Goal: Communication & Community: Answer question/provide support

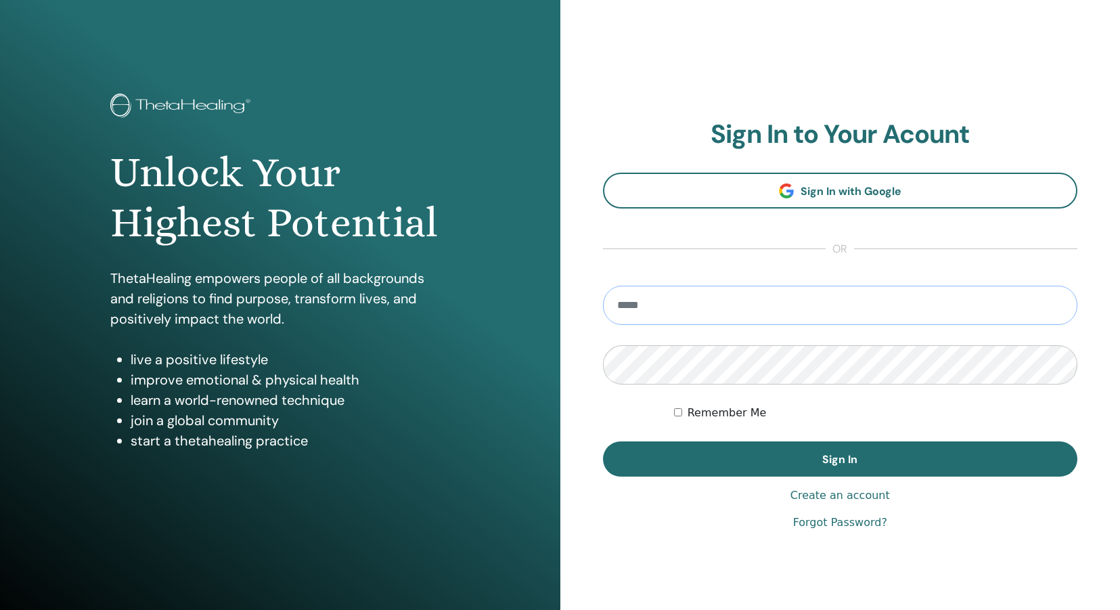
type input "**********"
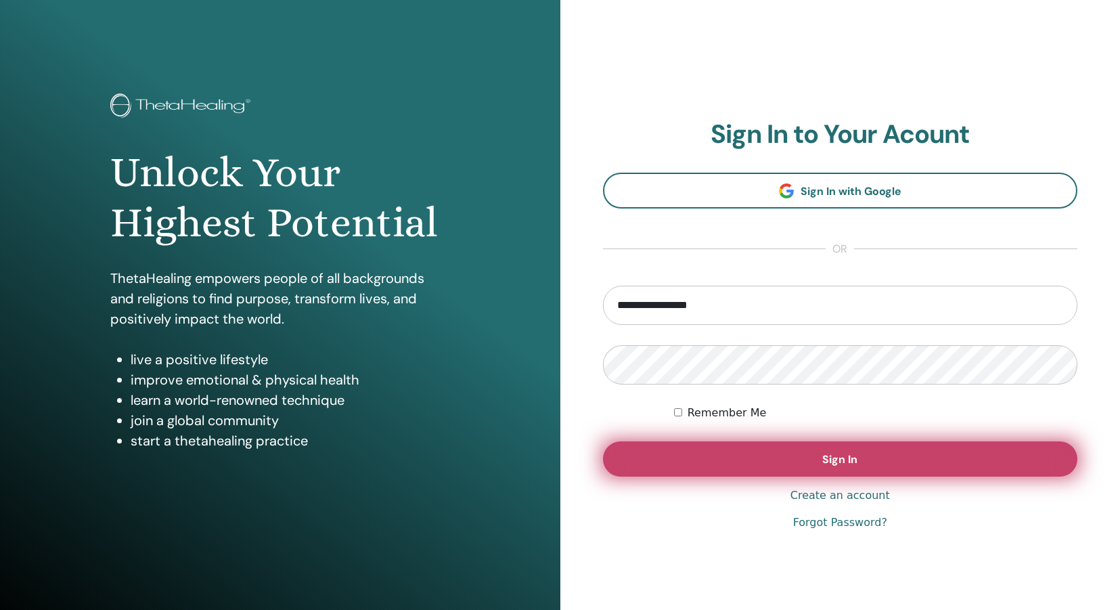
drag, startPoint x: 761, startPoint y: 464, endPoint x: 750, endPoint y: 458, distance: 12.4
click at [761, 464] on button "Sign In" at bounding box center [840, 458] width 475 height 35
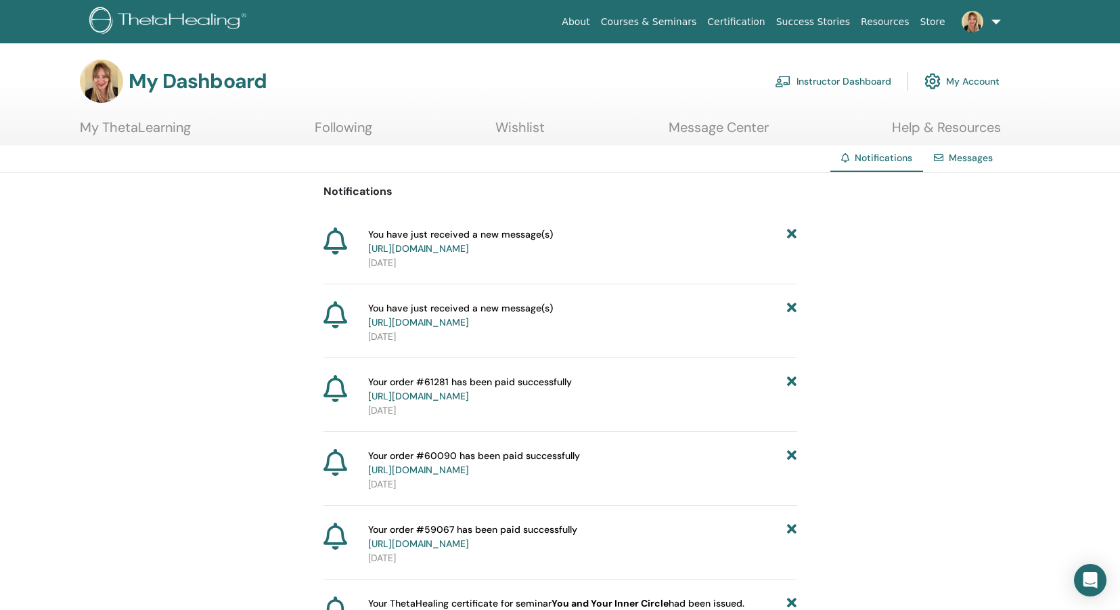
click at [982, 156] on link "Messages" at bounding box center [971, 158] width 44 height 12
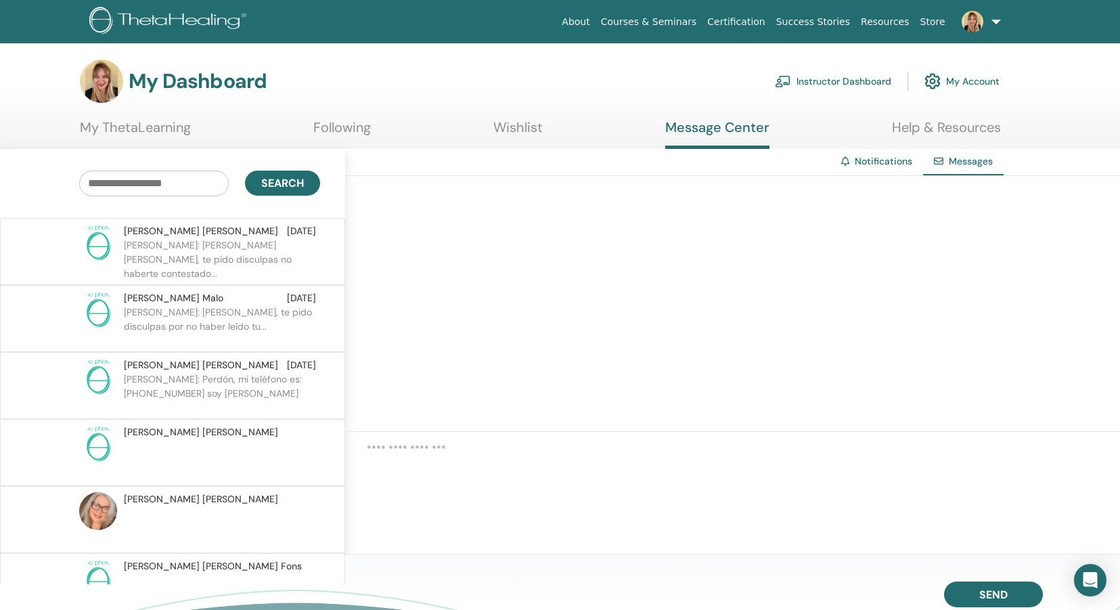
drag, startPoint x: 198, startPoint y: 250, endPoint x: 296, endPoint y: 253, distance: 97.5
click at [198, 250] on p "Katja: Hola Tatiana, te pido disculpas no haberte contestado..." at bounding box center [222, 258] width 196 height 41
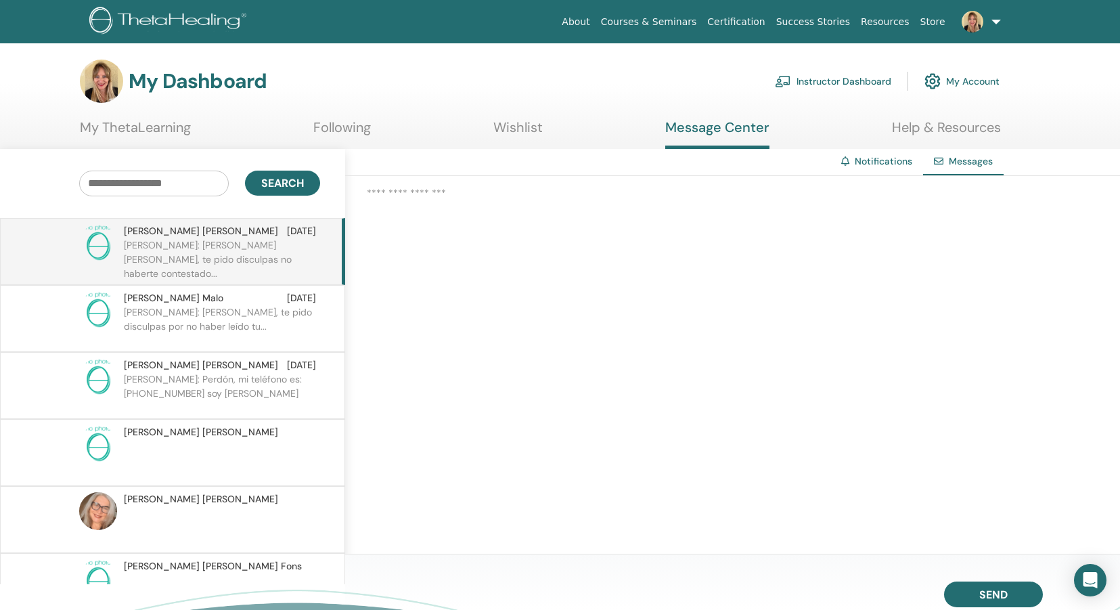
scroll to position [46, 0]
